Goal: Task Accomplishment & Management: Use online tool/utility

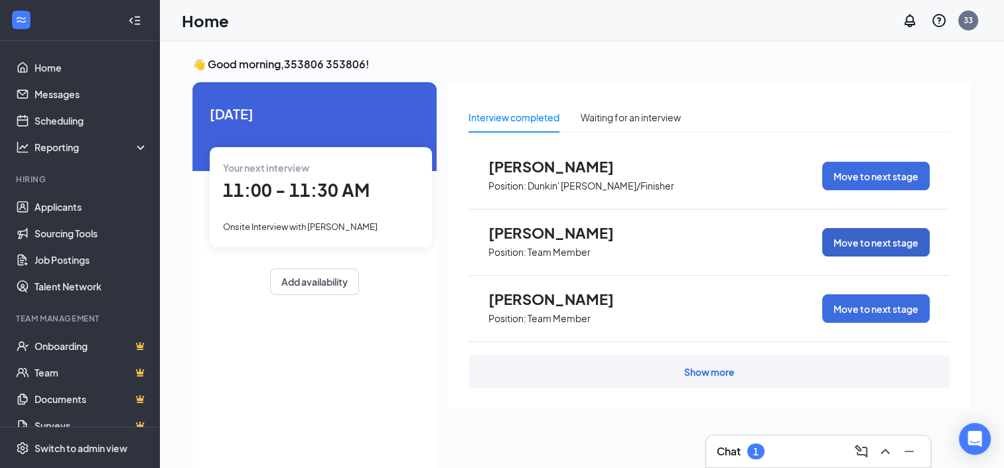
click at [883, 237] on button "Move to next stage" at bounding box center [875, 242] width 107 height 29
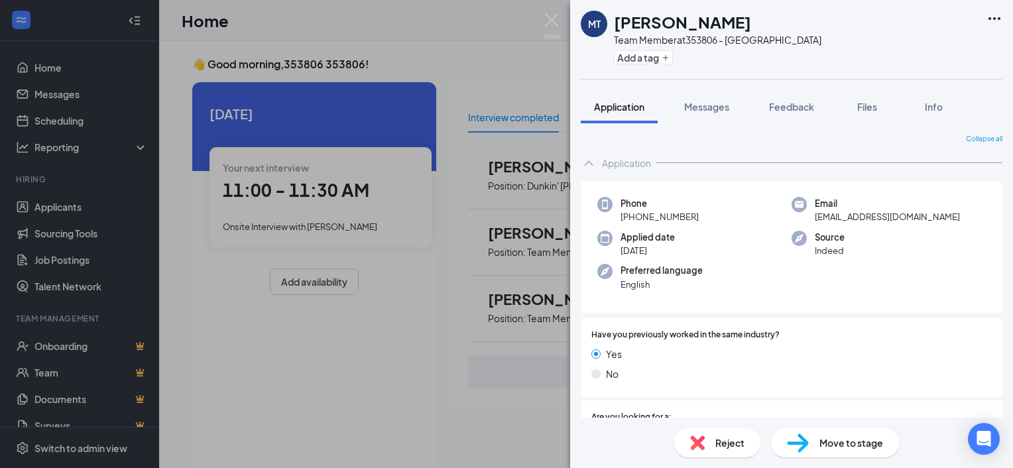
click at [841, 448] on span "Move to stage" at bounding box center [852, 443] width 64 height 15
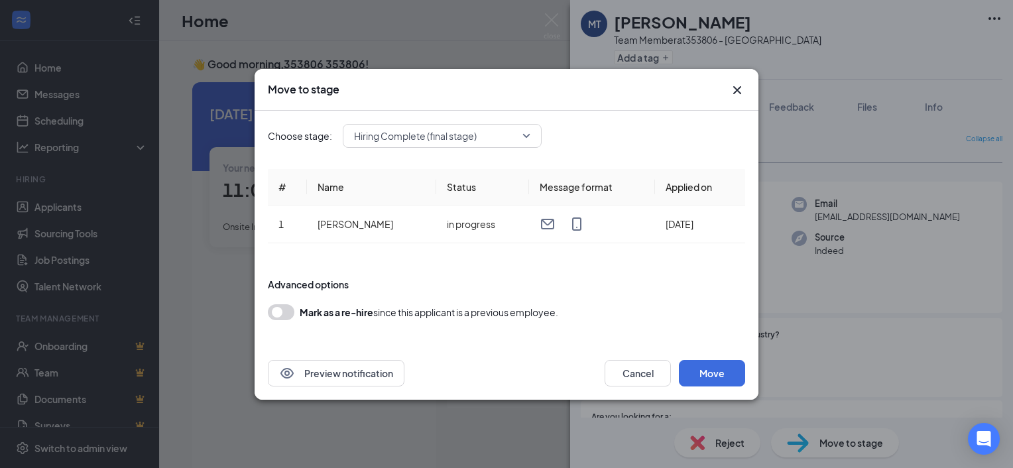
click at [716, 359] on div "Preview notification Cancel Move" at bounding box center [507, 373] width 504 height 53
click at [719, 368] on button "Move" at bounding box center [712, 373] width 66 height 27
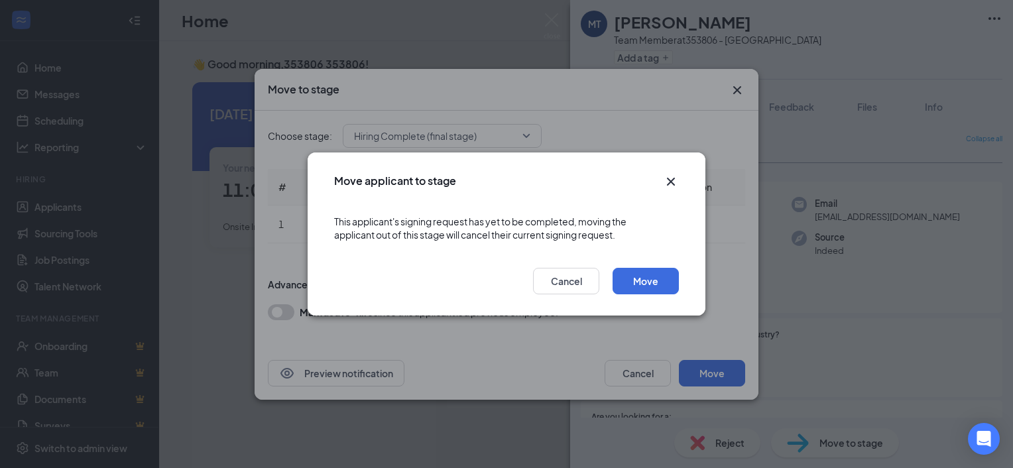
click at [668, 176] on icon "Cross" at bounding box center [671, 182] width 16 height 16
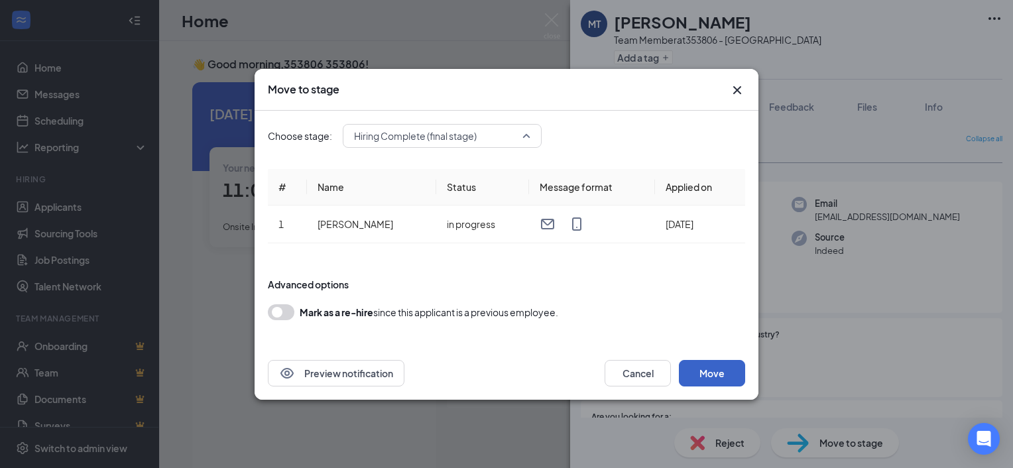
click at [491, 136] on span "Hiring Complete (final stage)" at bounding box center [436, 136] width 164 height 20
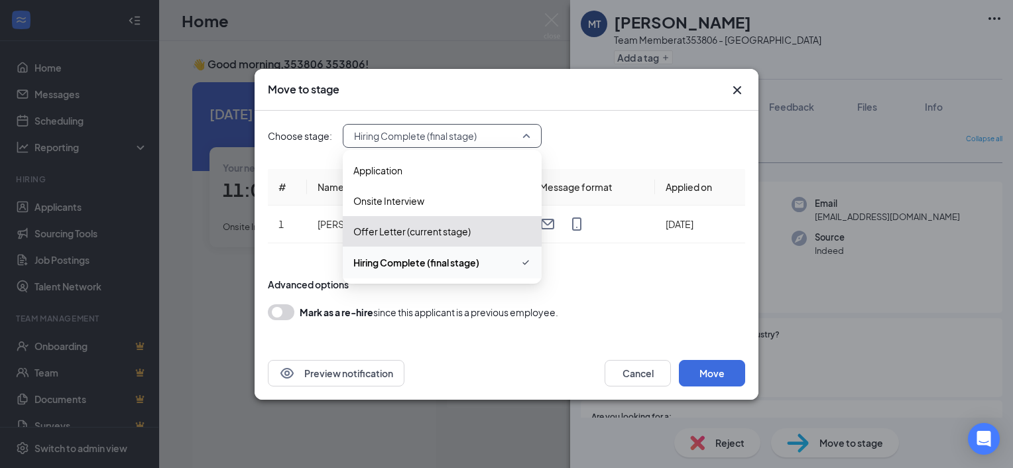
click at [738, 98] on icon "Cross" at bounding box center [738, 90] width 16 height 16
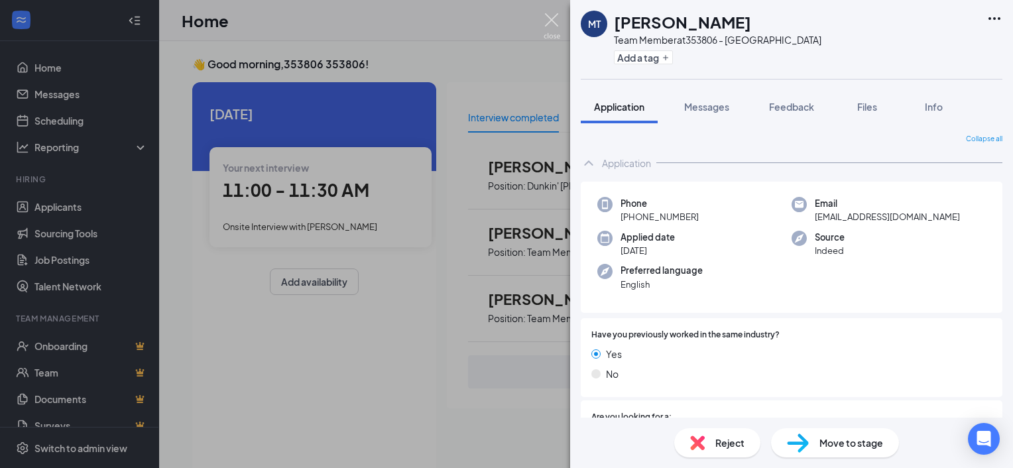
click at [546, 19] on img at bounding box center [552, 26] width 17 height 26
